Goal: Information Seeking & Learning: Learn about a topic

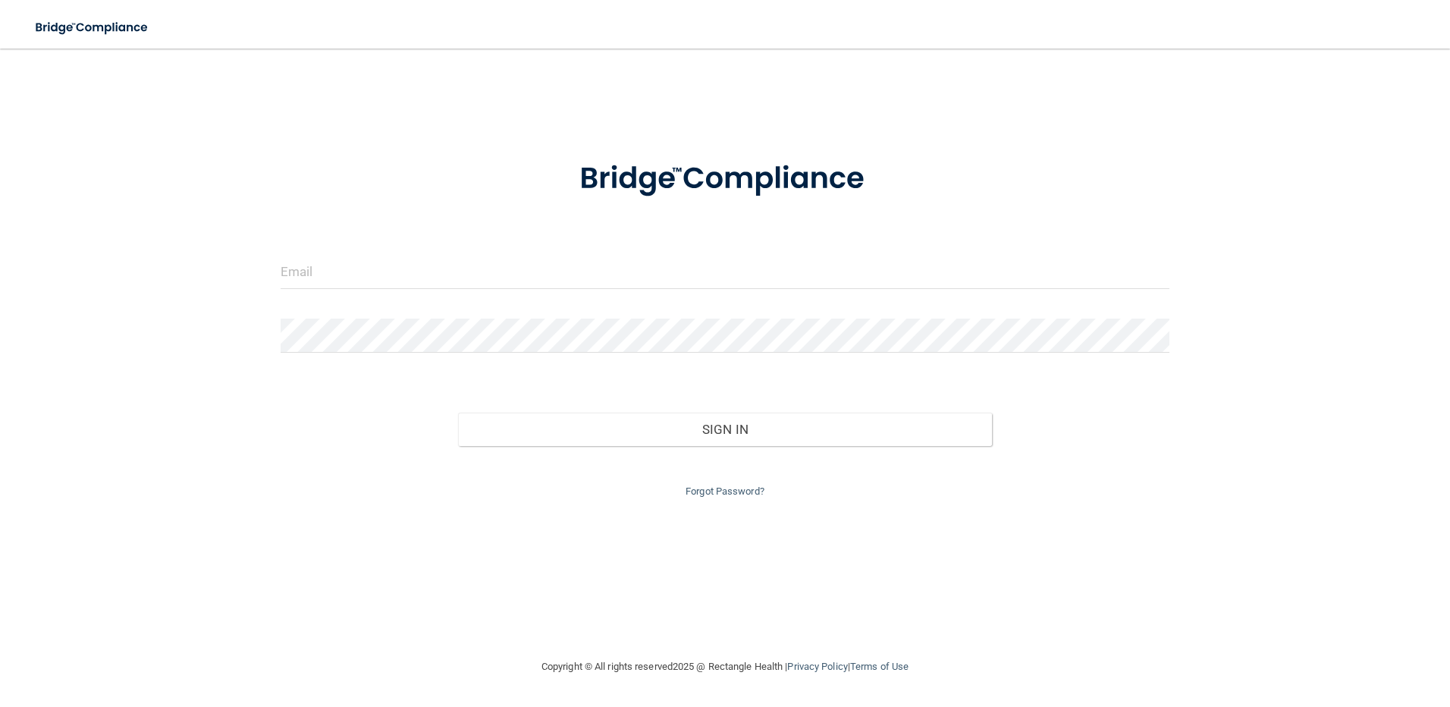
type input "[EMAIL_ADDRESS][DOMAIN_NAME]"
drag, startPoint x: 511, startPoint y: 407, endPoint x: 504, endPoint y: 418, distance: 13.3
click at [510, 407] on div "Sign In" at bounding box center [725, 414] width 913 height 64
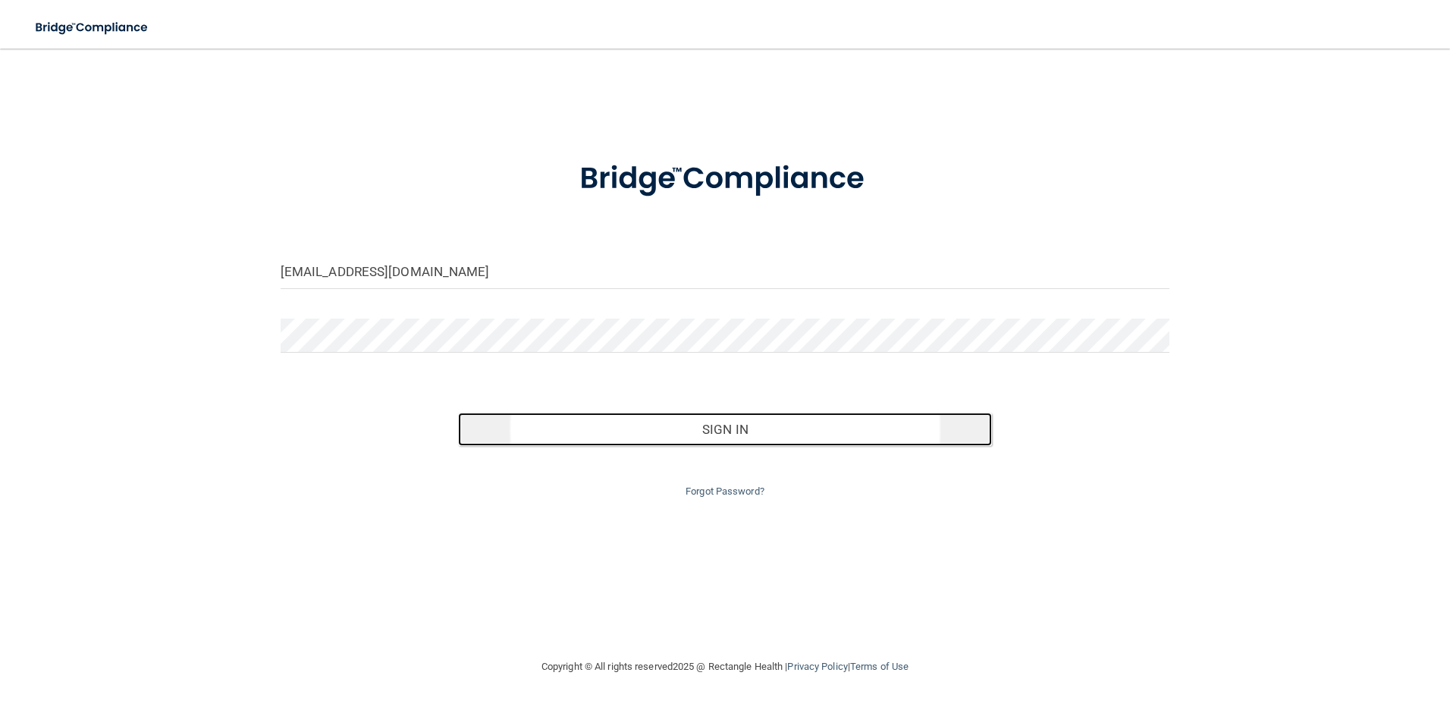
click at [502, 431] on button "Sign In" at bounding box center [725, 429] width 534 height 33
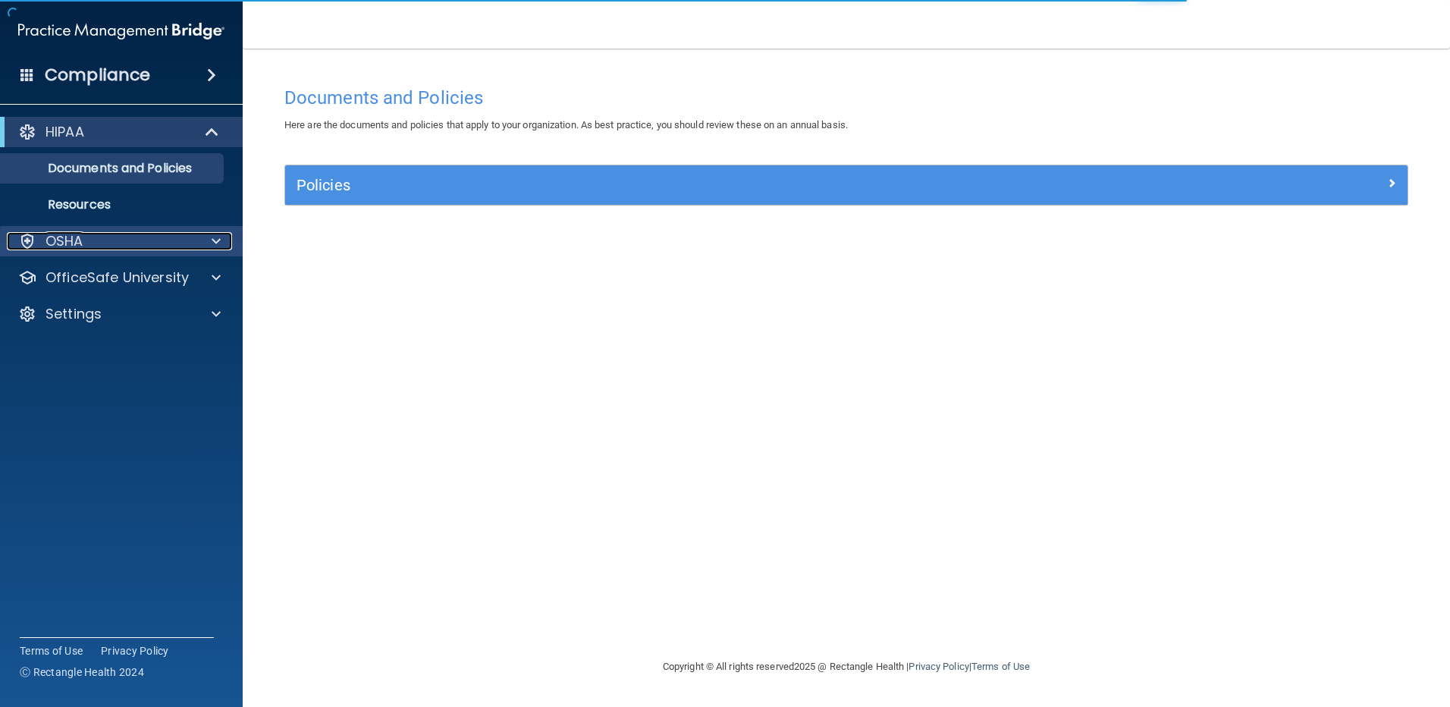
click at [125, 240] on div "OSHA" at bounding box center [101, 241] width 188 height 18
click at [125, 211] on p "Resources" at bounding box center [113, 204] width 207 height 15
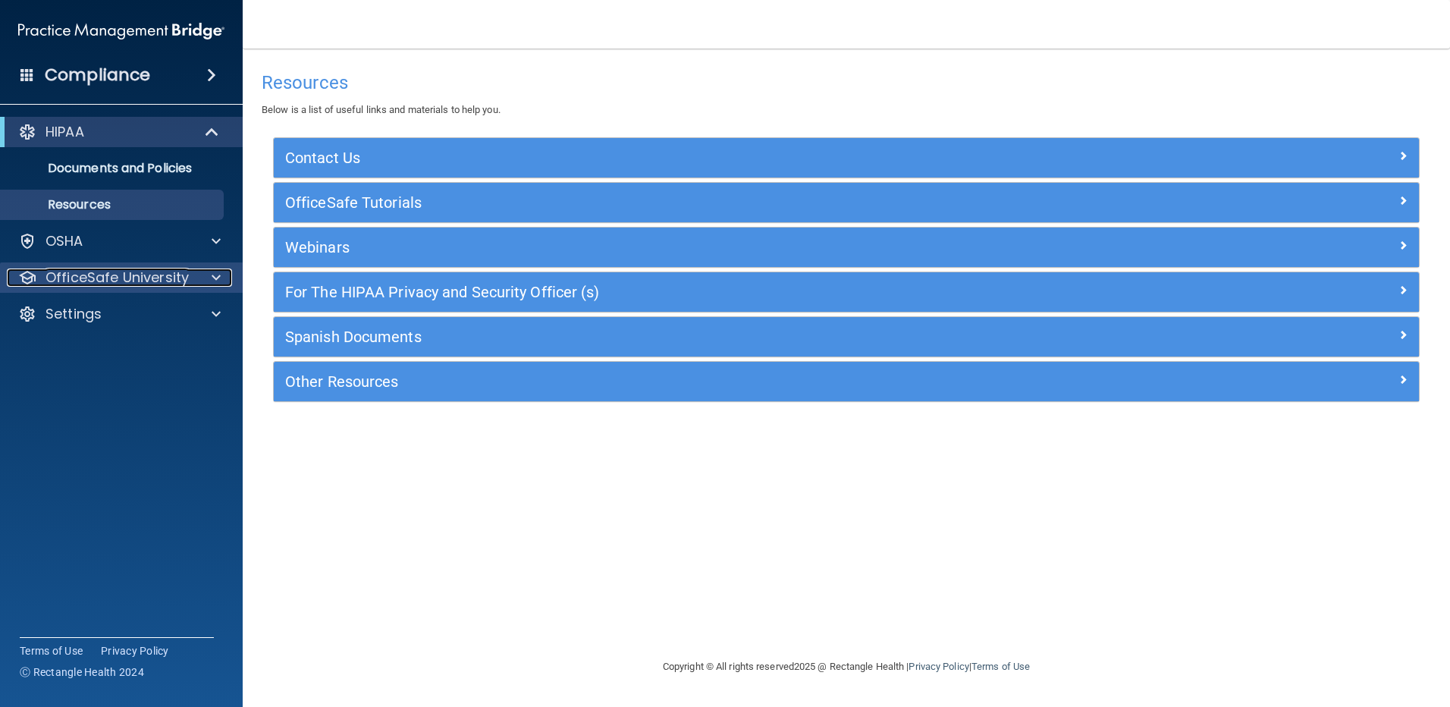
click at [142, 280] on p "OfficeSafe University" at bounding box center [117, 278] width 143 height 18
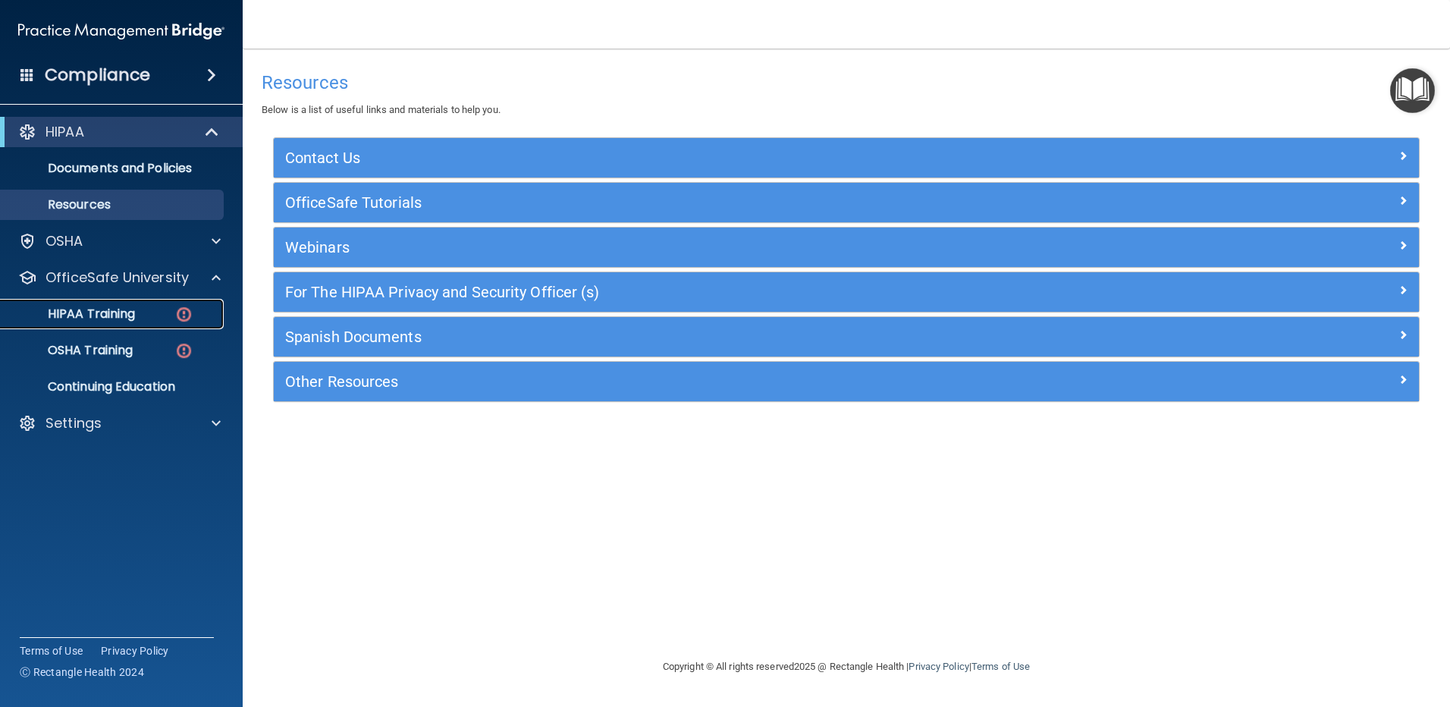
click at [140, 305] on link "HIPAA Training" at bounding box center [104, 314] width 239 height 30
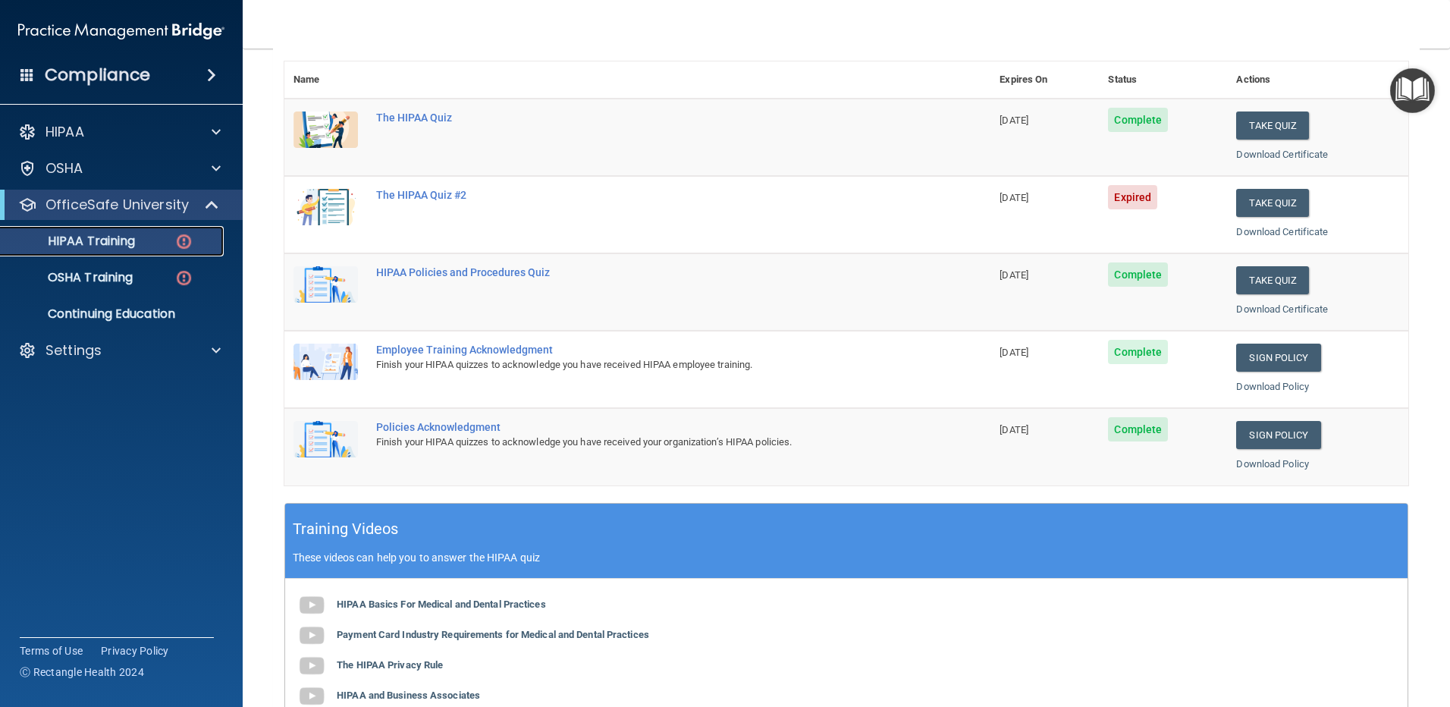
scroll to position [56, 0]
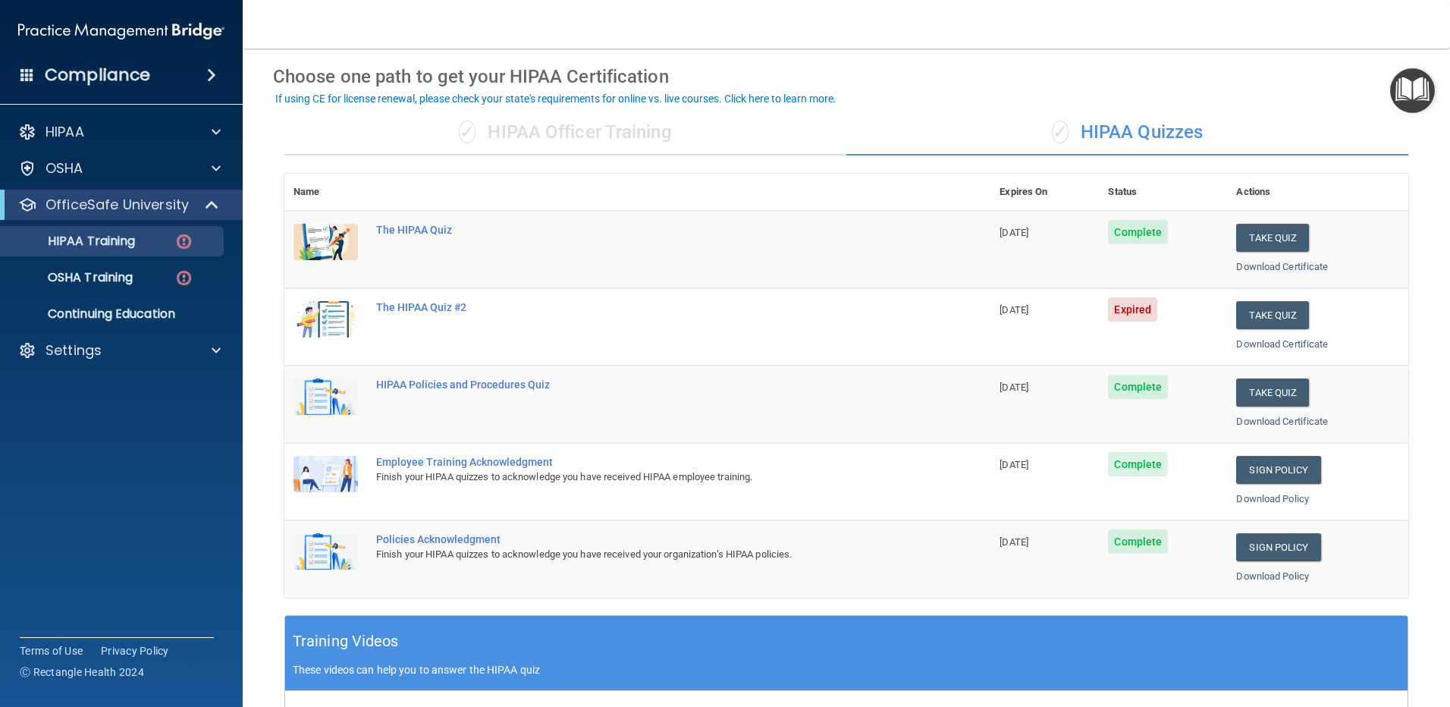
click at [102, 262] on ul "HIPAA Training OSHA Training Continuing Education" at bounding box center [122, 274] width 275 height 109
click at [104, 271] on p "OSHA Training" at bounding box center [71, 277] width 123 height 15
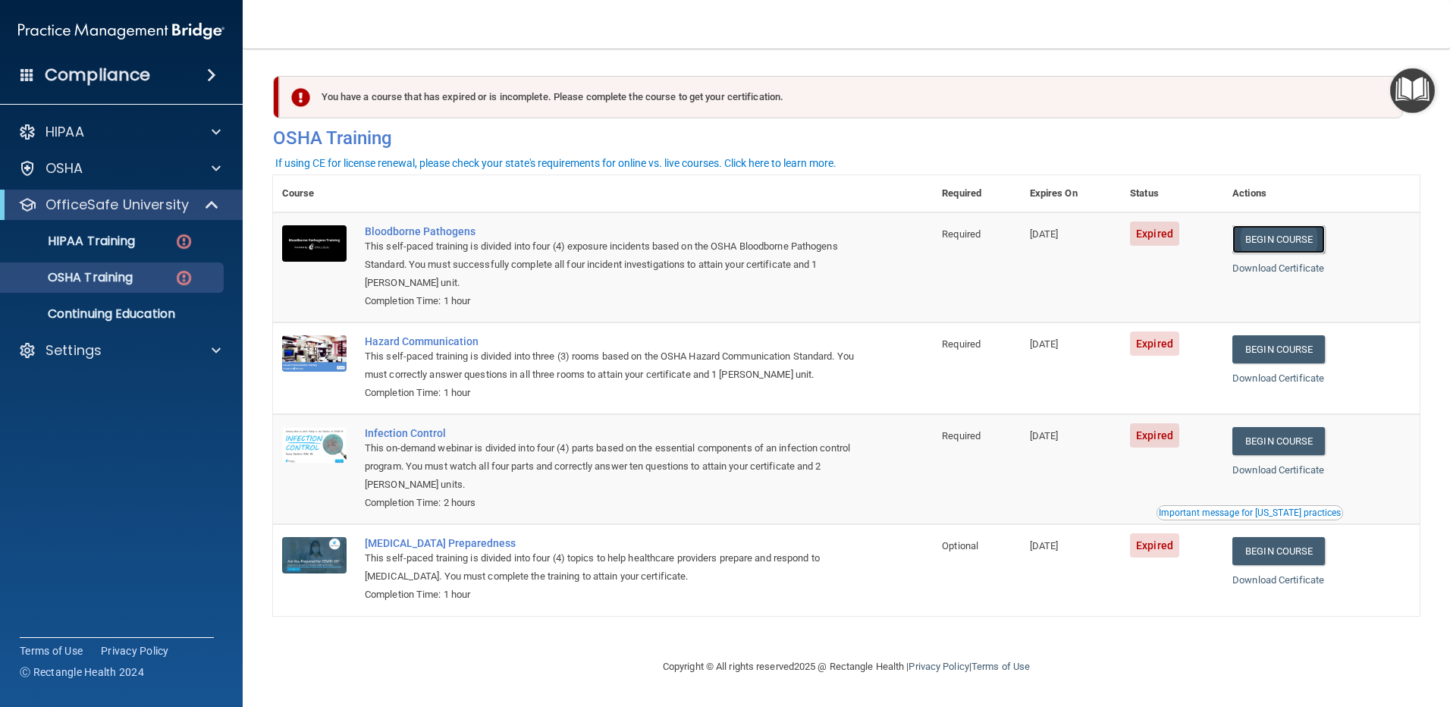
click at [1305, 242] on link "Begin Course" at bounding box center [1279, 239] width 93 height 28
